Goal: Use online tool/utility: Utilize a website feature to perform a specific function

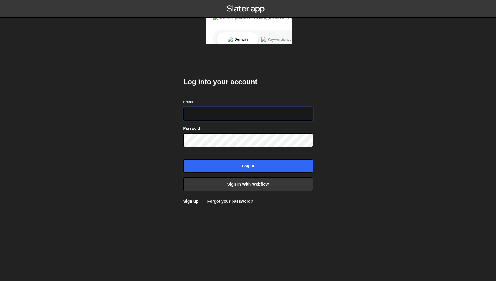
type input "[EMAIL_ADDRESS][DOMAIN_NAME]"
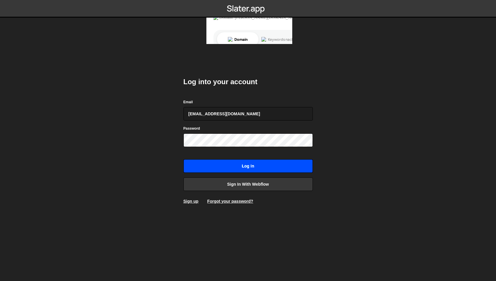
click at [239, 164] on input "Log in" at bounding box center [247, 167] width 129 height 14
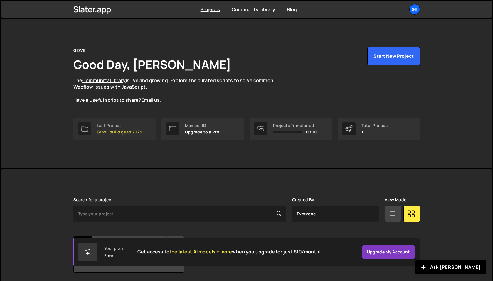
click at [123, 132] on p "GEWE build gsap 2025" at bounding box center [119, 132] width 45 height 5
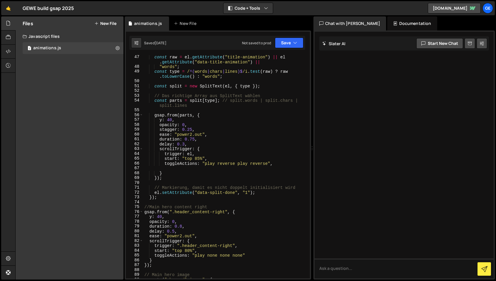
scroll to position [248, 0]
drag, startPoint x: 184, startPoint y: 144, endPoint x: 185, endPoint y: 150, distance: 6.2
click at [184, 144] on div "const raw = el . getAttribute ( "title-animation" ) || el . getAttribute ( "dat…" at bounding box center [225, 173] width 164 height 238
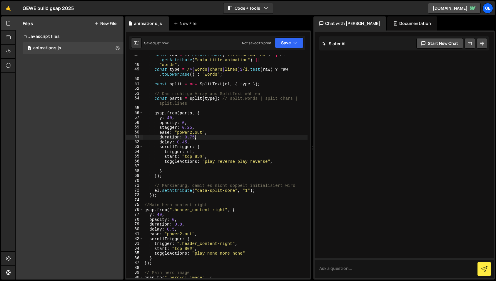
click at [194, 137] on div "const raw = el . getAttribute ( "title-animation" ) || el . getAttribute ( "dat…" at bounding box center [225, 172] width 164 height 238
click at [199, 135] on div "const raw = el . getAttribute ( "title-animation" ) || el . getAttribute ( "dat…" at bounding box center [225, 172] width 164 height 238
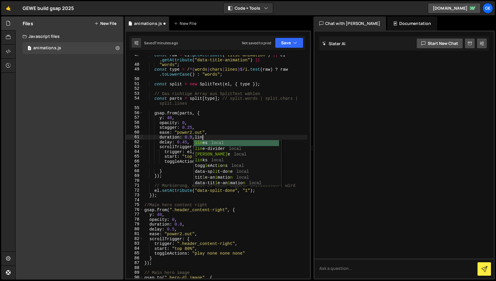
type textarea "duration: 0.9,line"
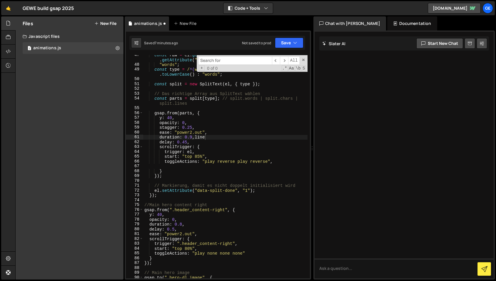
type input "o"
click at [215, 59] on input "o" at bounding box center [235, 60] width 74 height 9
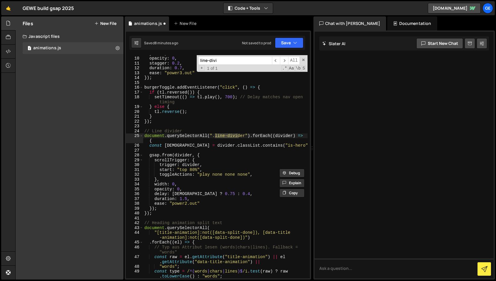
scroll to position [48, 0]
type input "line-divi"
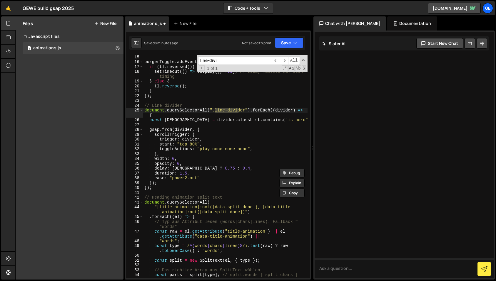
scroll to position [76, 0]
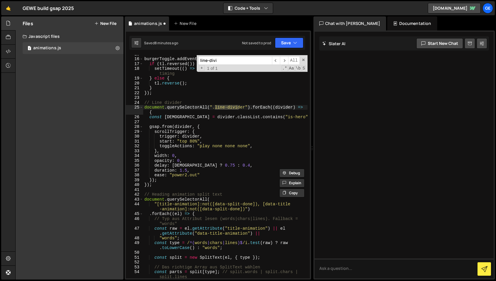
click at [302, 60] on span at bounding box center [303, 60] width 4 height 4
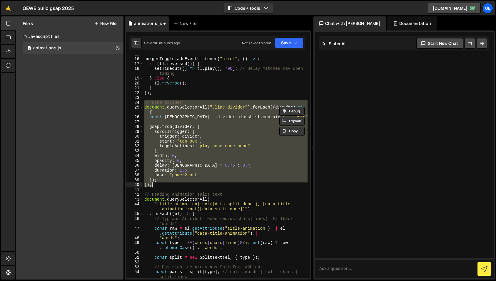
drag, startPoint x: 144, startPoint y: 103, endPoint x: 210, endPoint y: 184, distance: 105.1
click at [210, 184] on div "burgerToggle . addEventListener ( "click" , ( ) => { if ( tl . reversed ( )) { …" at bounding box center [225, 168] width 164 height 233
click at [162, 186] on div "burgerToggle . addEventListener ( "click" , ( ) => { if ( tl . reversed ( )) { …" at bounding box center [225, 167] width 164 height 224
type textarea "});"
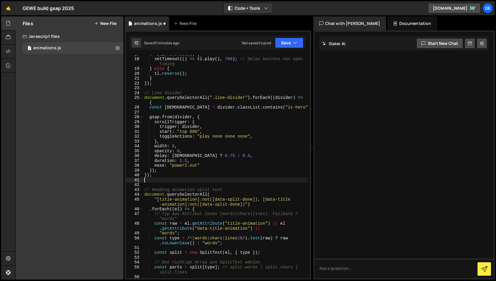
scroll to position [86, 0]
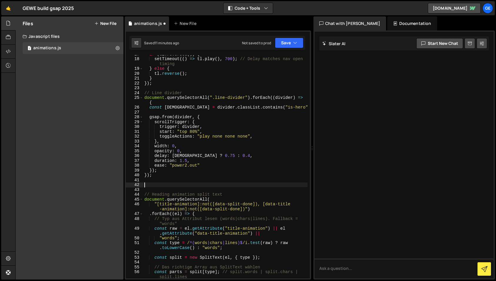
paste textarea "});"
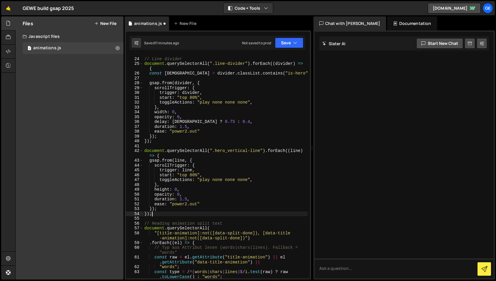
scroll to position [120, 0]
click at [187, 200] on div "// Line divider document . querySelectorAll ( ".line-divider" ) . forEach (( di…" at bounding box center [225, 168] width 164 height 233
click at [190, 193] on div "// Line divider document . querySelectorAll ( ".line-divider" ) . forEach (( di…" at bounding box center [225, 168] width 164 height 233
type textarea "opacity: 0,"
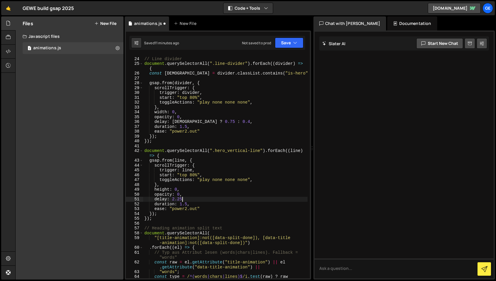
scroll to position [0, 2]
type textarea "delay: 2.25,"
drag, startPoint x: 185, startPoint y: 200, endPoint x: 154, endPoint y: 200, distance: 31.1
click at [154, 200] on div "// Line divider document . querySelectorAll ( ".line-divider" ) . forEach (( di…" at bounding box center [225, 171] width 164 height 238
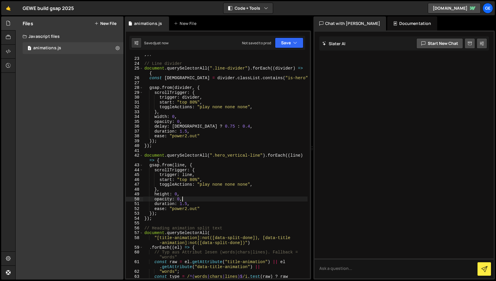
scroll to position [115, 0]
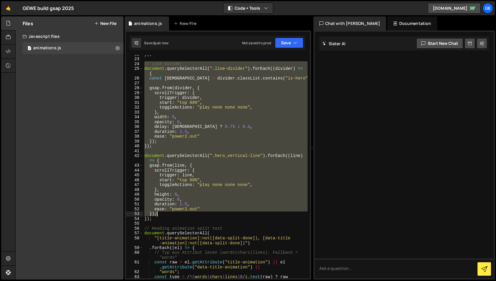
drag, startPoint x: 144, startPoint y: 64, endPoint x: 172, endPoint y: 217, distance: 155.3
click at [172, 217] on div "}) ; // Line divider document . querySelectorAll ( ".line-divider" ) . forEach …" at bounding box center [225, 171] width 164 height 238
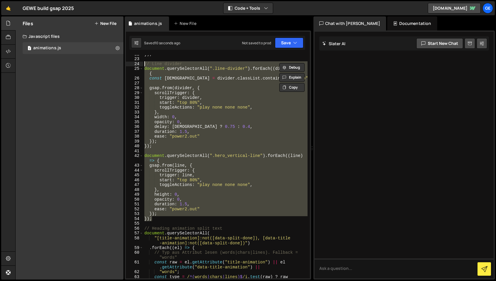
drag, startPoint x: 152, startPoint y: 219, endPoint x: 143, endPoint y: 66, distance: 153.6
click at [143, 66] on div "}) ; // Line divider document . querySelectorAll ( ".line-divider" ) . forEach …" at bounding box center [225, 171] width 164 height 238
click at [207, 103] on div "}) ; // Line divider document . querySelectorAll ( ".line-divider" ) . forEach …" at bounding box center [225, 167] width 164 height 224
drag, startPoint x: 145, startPoint y: 62, endPoint x: 180, endPoint y: 219, distance: 161.2
click at [180, 219] on div "}) ; // Line divider document . querySelectorAll ( ".line-divider" ) . forEach …" at bounding box center [225, 171] width 164 height 238
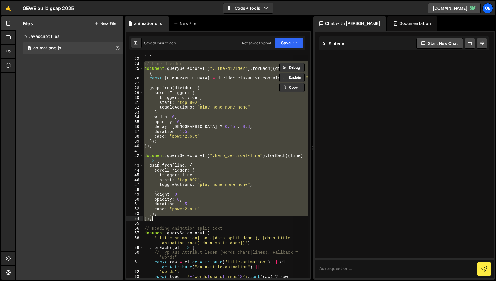
click at [187, 202] on div "}) ; // Line divider document . querySelectorAll ( ".line-divider" ) . forEach …" at bounding box center [225, 167] width 164 height 224
type textarea "opacity: 0,"
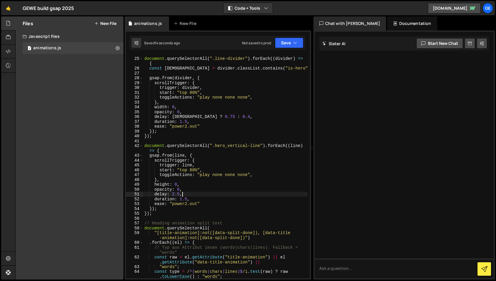
scroll to position [125, 0]
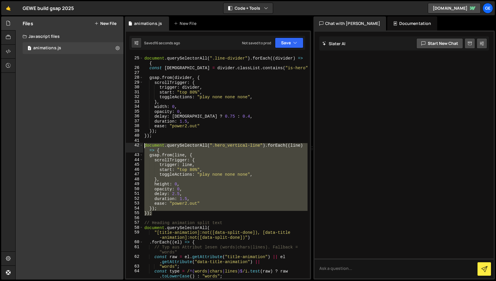
drag, startPoint x: 155, startPoint y: 214, endPoint x: 132, endPoint y: 144, distance: 74.1
click at [132, 144] on div "delay: 2.5, 24 25 26 27 28 29 30 31 32 33 34 35 36 37 38 39 40 41 42 43 44 45 4…" at bounding box center [218, 167] width 184 height 224
type textarea "document.querySelectorAll(".hero_vertical-line").forEach((line) => { gsap.from(…"
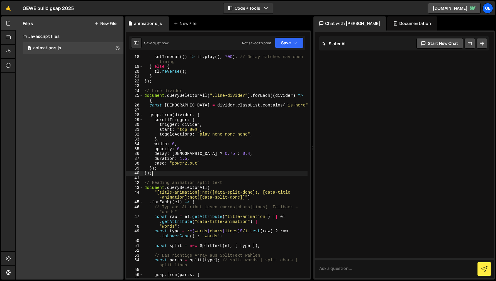
scroll to position [87, 0]
click at [295, 43] on icon "button" at bounding box center [295, 43] width 4 height 6
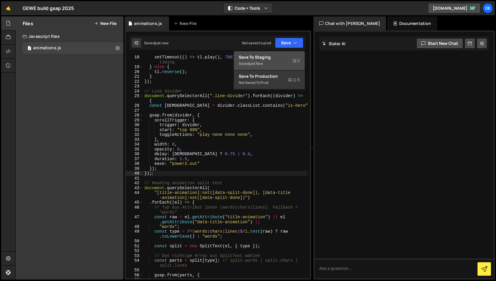
click at [285, 57] on div "Save to Staging S" at bounding box center [269, 57] width 61 height 6
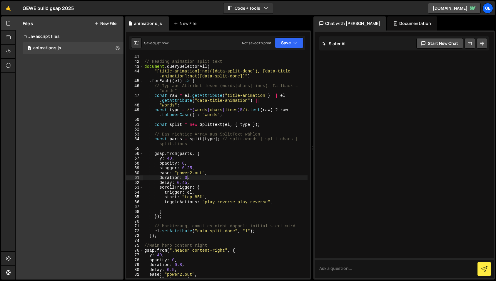
scroll to position [209, 0]
click at [187, 178] on div "// Heading animation split text document . querySelectorAll ( "[title-animation…" at bounding box center [225, 171] width 164 height 233
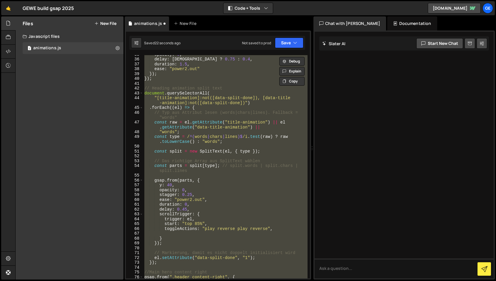
scroll to position [182, 0]
click at [187, 205] on div "opacity : 0 , delay : isHero ? 0.75 : 0.4 , duration : 1.5 , ease : "power2.out…" at bounding box center [225, 168] width 164 height 233
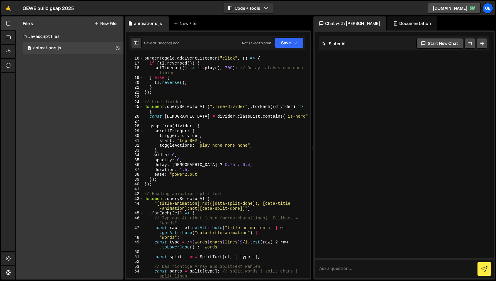
scroll to position [76, 0]
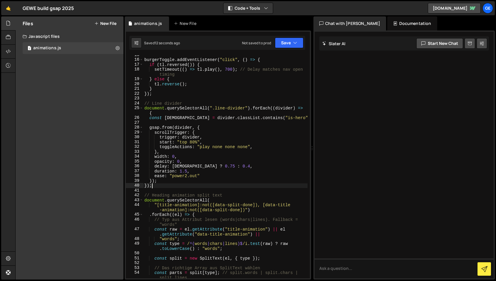
click at [162, 185] on div "burgerToggle . addEventListener ( "click" , ( ) => { if ( tl . reversed ( )) { …" at bounding box center [225, 169] width 164 height 233
type textarea "});"
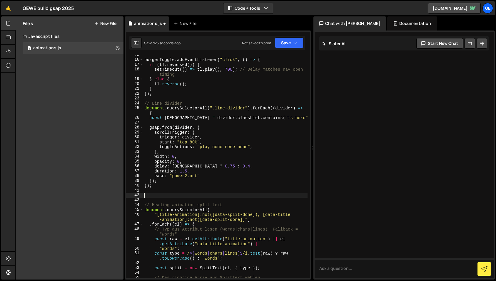
paste textarea "});"
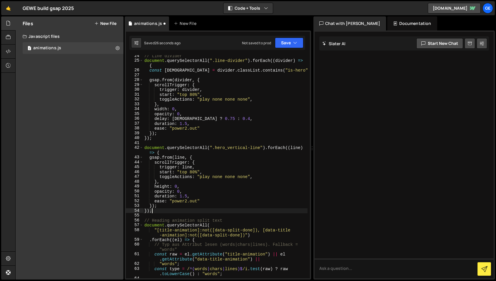
scroll to position [129, 0]
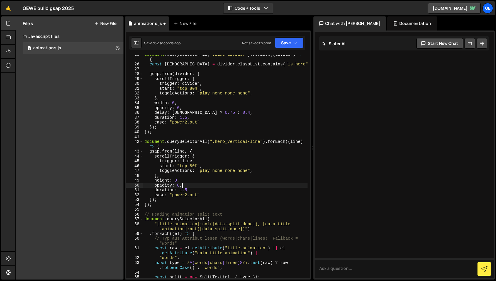
click at [188, 185] on div "document . querySelectorAll ( ".line-divider" ) . forEach (( divider ) => { con…" at bounding box center [225, 171] width 164 height 238
type textarea "opacity: 0,"
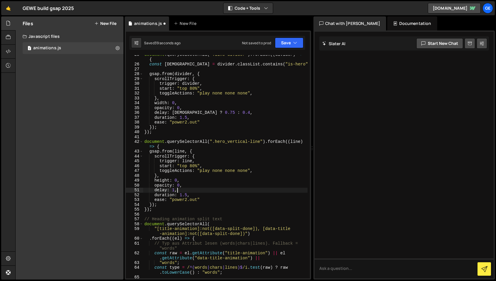
scroll to position [0, 2]
type textarea "delay: 1,"
